Goal: Information Seeking & Learning: Learn about a topic

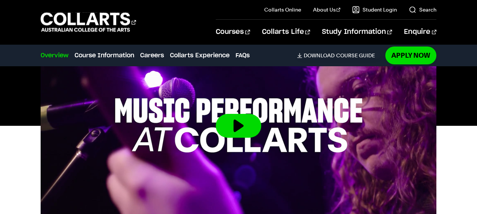
scroll to position [308, 0]
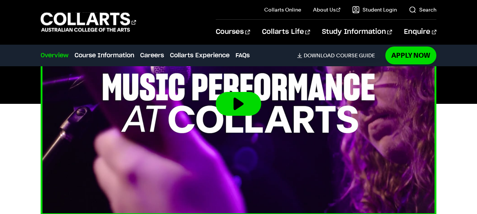
click at [224, 101] on button at bounding box center [238, 104] width 45 height 24
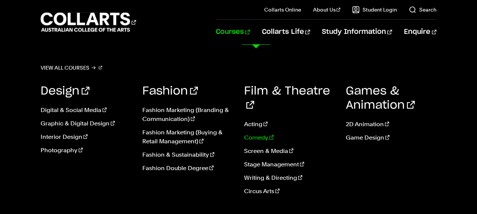
scroll to position [912, 0]
click at [77, 69] on link "View all courses" at bounding box center [72, 68] width 62 height 10
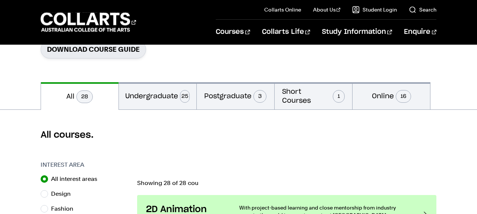
scroll to position [153, 0]
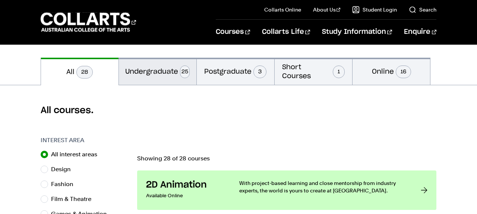
click at [158, 68] on button "Undergraduate 25" at bounding box center [157, 71] width 77 height 27
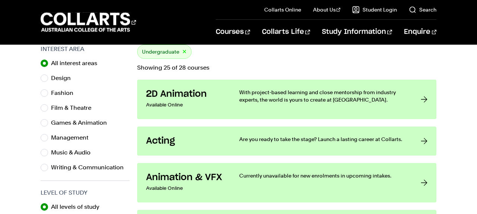
scroll to position [246, 0]
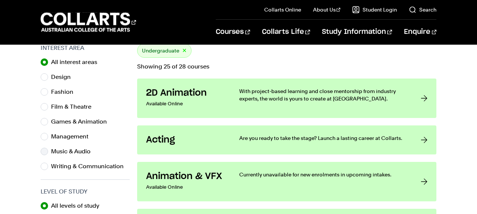
click at [80, 148] on label "Music & Audio" at bounding box center [73, 151] width 45 height 10
click at [48, 148] on input "Music & Audio" at bounding box center [44, 151] width 7 height 7
radio input "true"
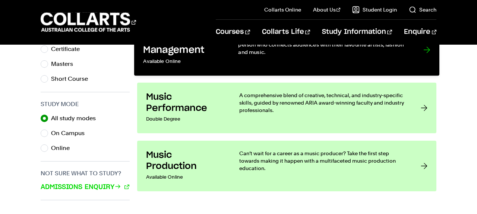
scroll to position [462, 0]
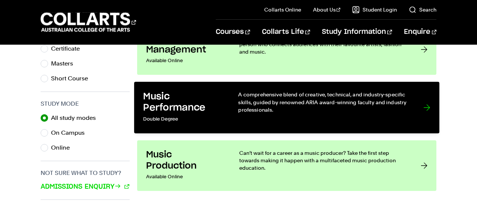
click at [202, 116] on p "Double Degree" at bounding box center [183, 119] width 80 height 11
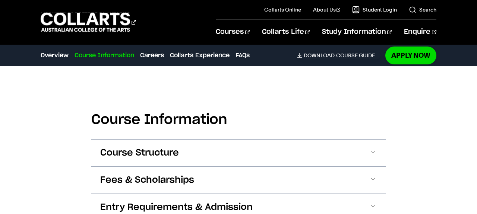
scroll to position [740, 0]
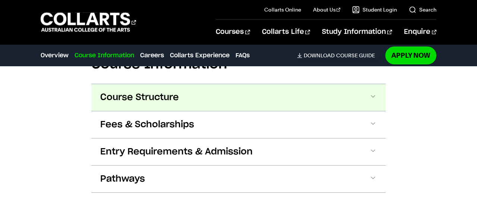
click at [224, 99] on button "Course Structure" at bounding box center [238, 97] width 294 height 27
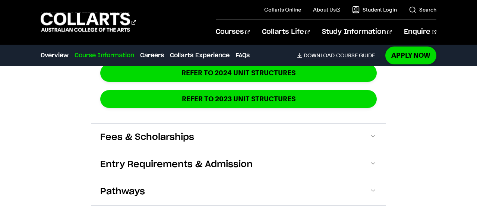
scroll to position [1333, 0]
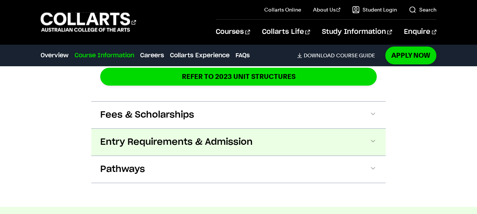
click at [206, 144] on span "Entry Requirements & Admission" at bounding box center [176, 142] width 152 height 12
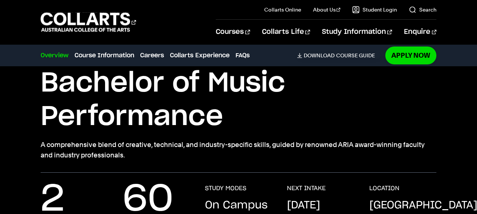
scroll to position [0, 0]
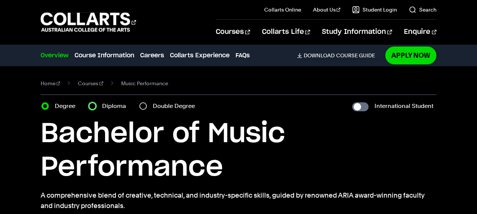
click at [93, 107] on input "Diploma" at bounding box center [92, 105] width 7 height 7
radio input "true"
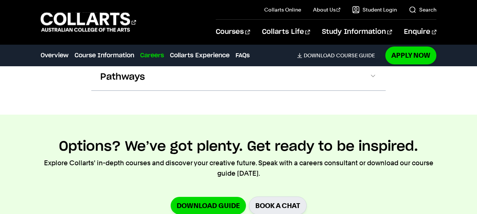
scroll to position [1473, 0]
